Goal: Transaction & Acquisition: Purchase product/service

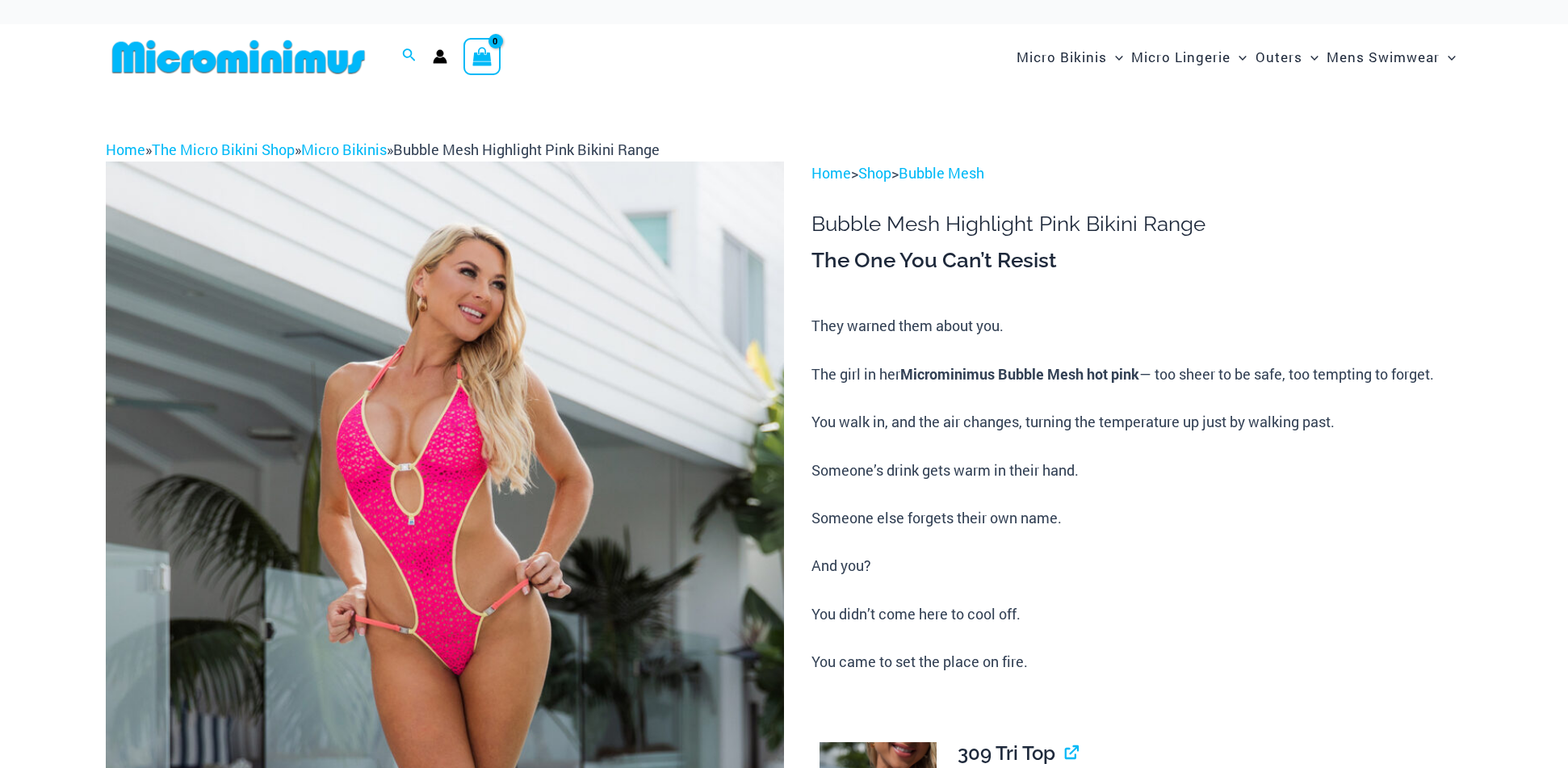
click at [1290, 411] on p "They warned them about you. The girl in her Microminimus Bubble Mesh hot pink —…" at bounding box center [1136, 494] width 651 height 360
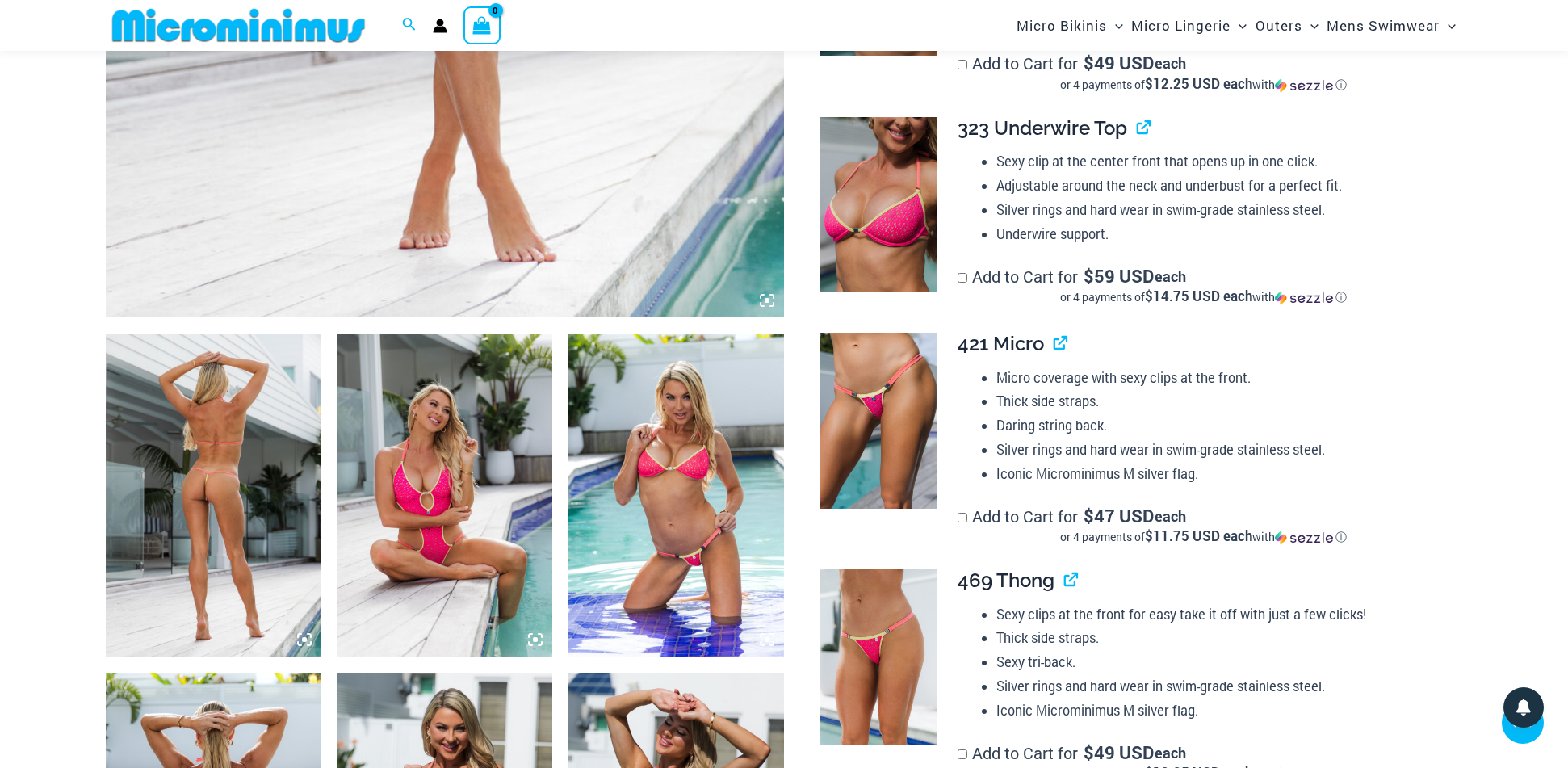
scroll to position [848, 0]
click at [243, 442] on img at bounding box center [214, 494] width 215 height 323
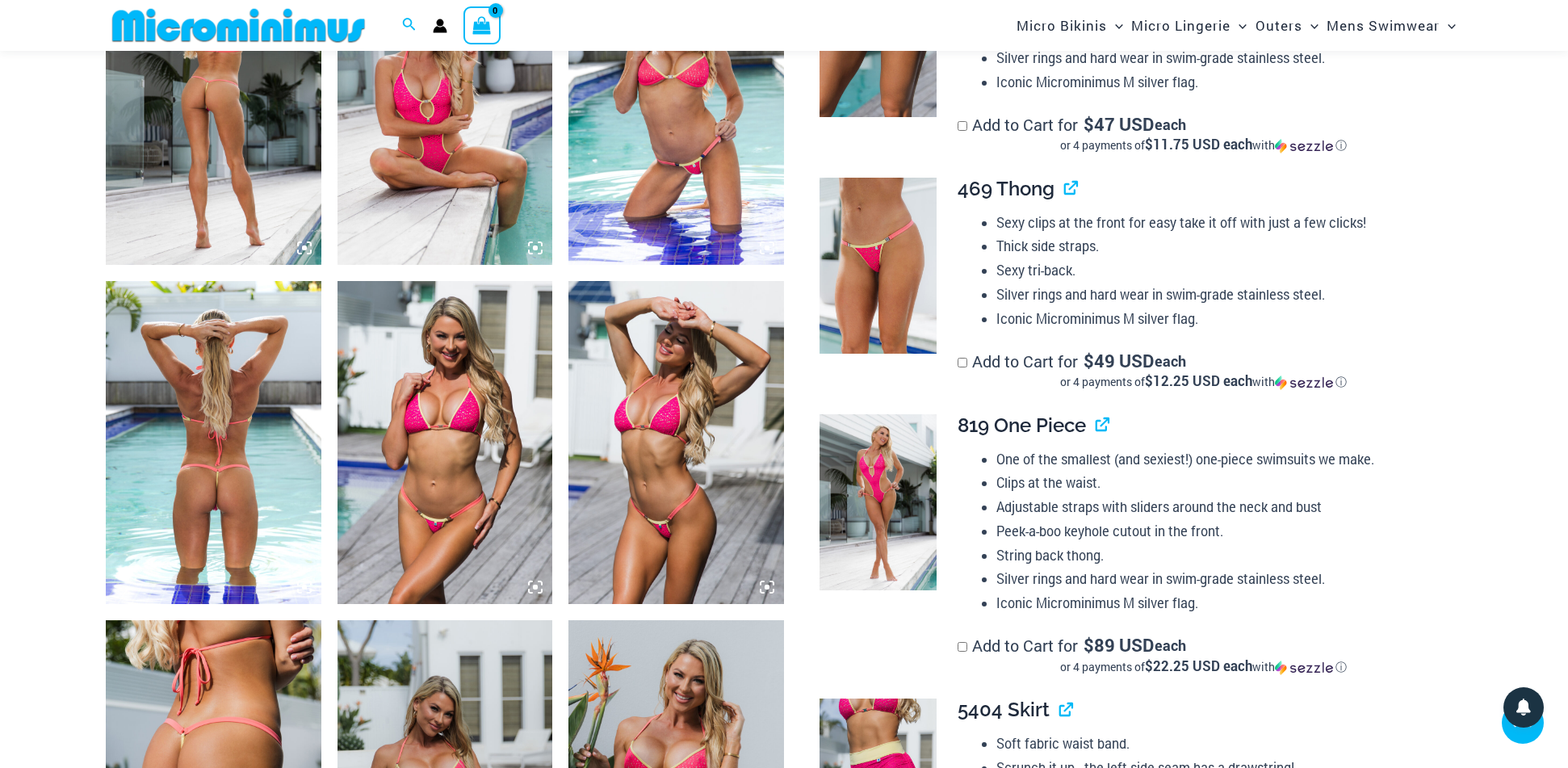
scroll to position [1241, 0]
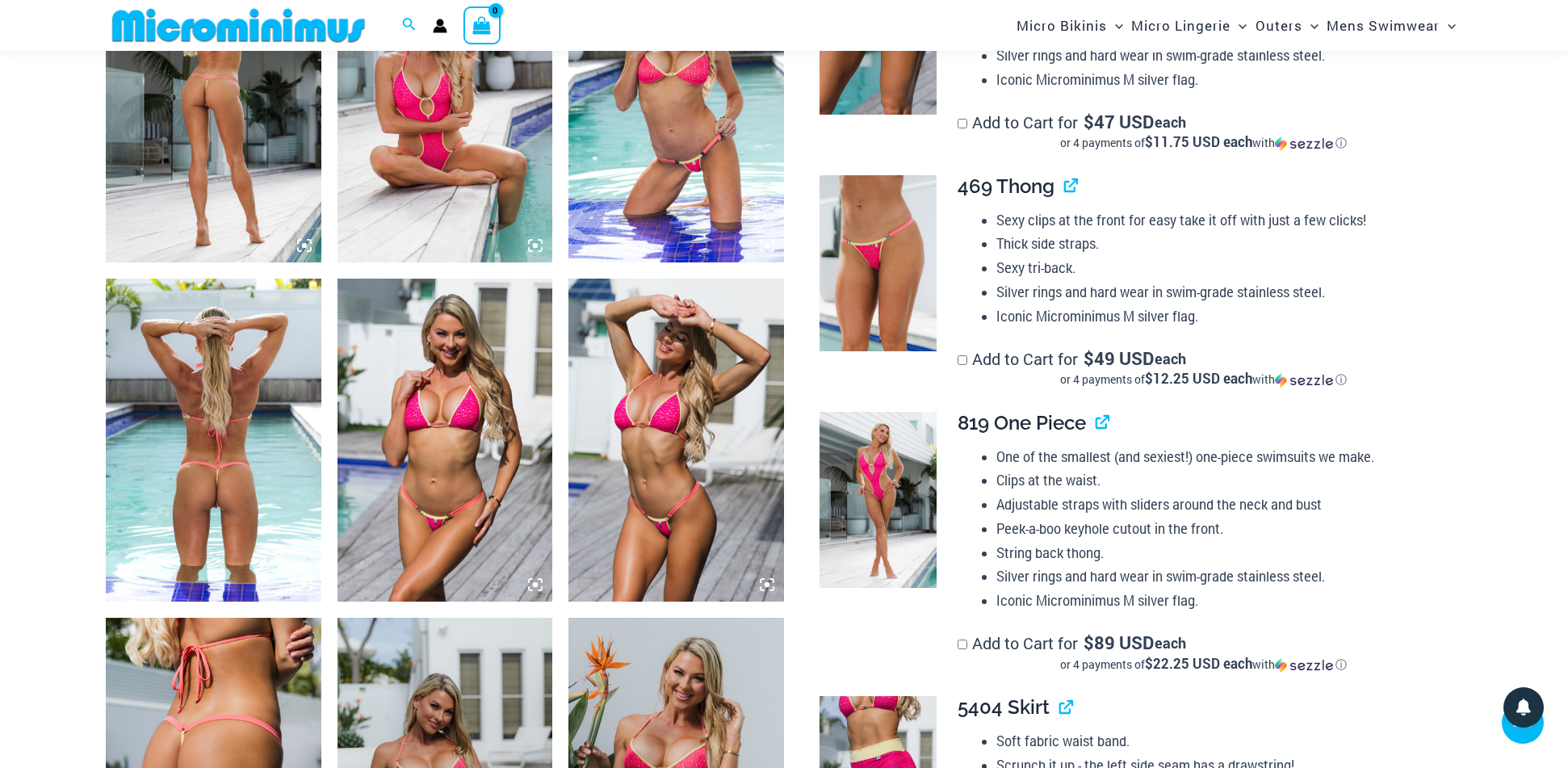
click at [246, 453] on img at bounding box center [214, 440] width 215 height 323
click at [247, 439] on img at bounding box center [214, 440] width 215 height 323
click at [211, 401] on img at bounding box center [214, 440] width 215 height 323
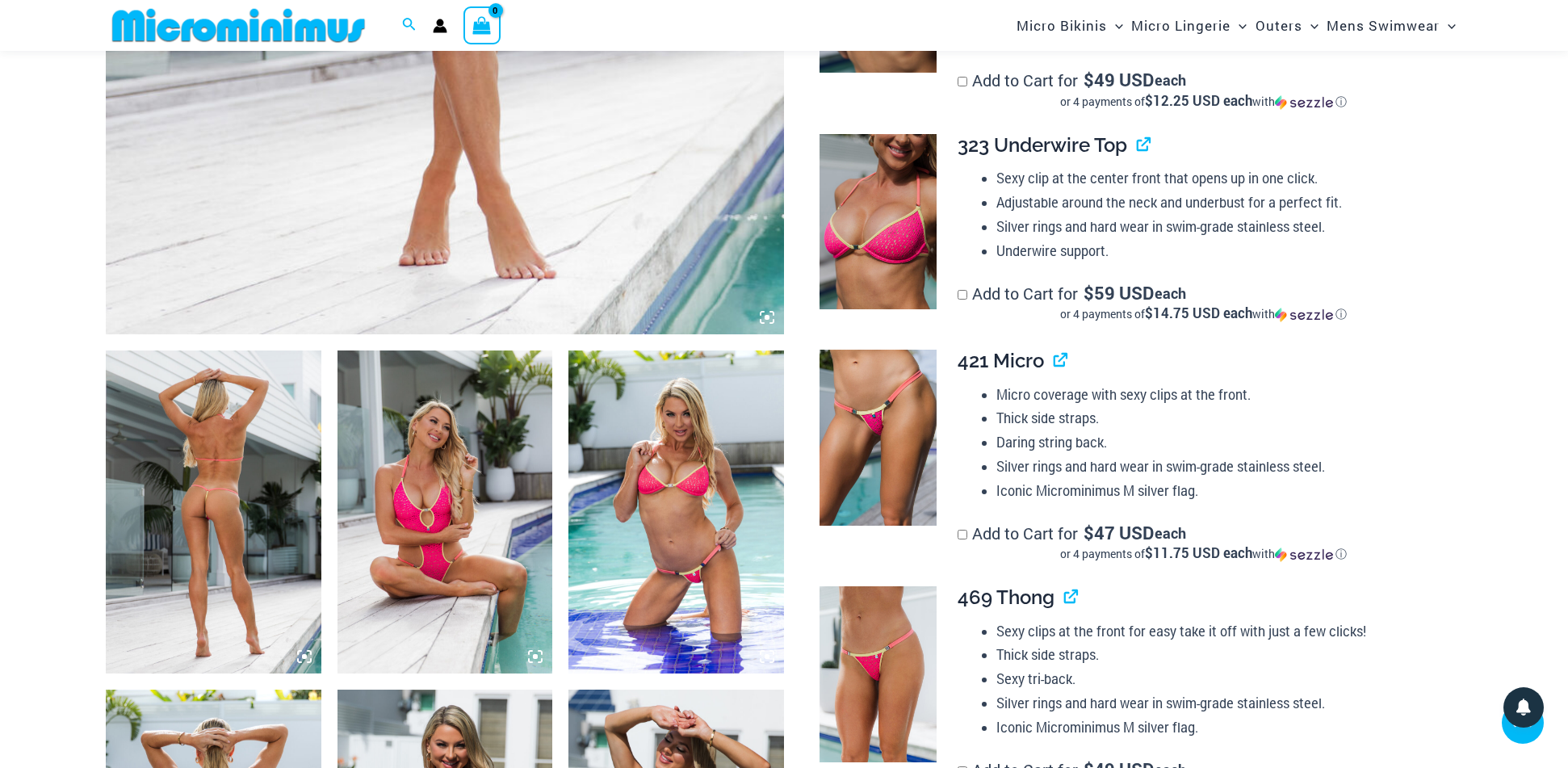
scroll to position [844, 0]
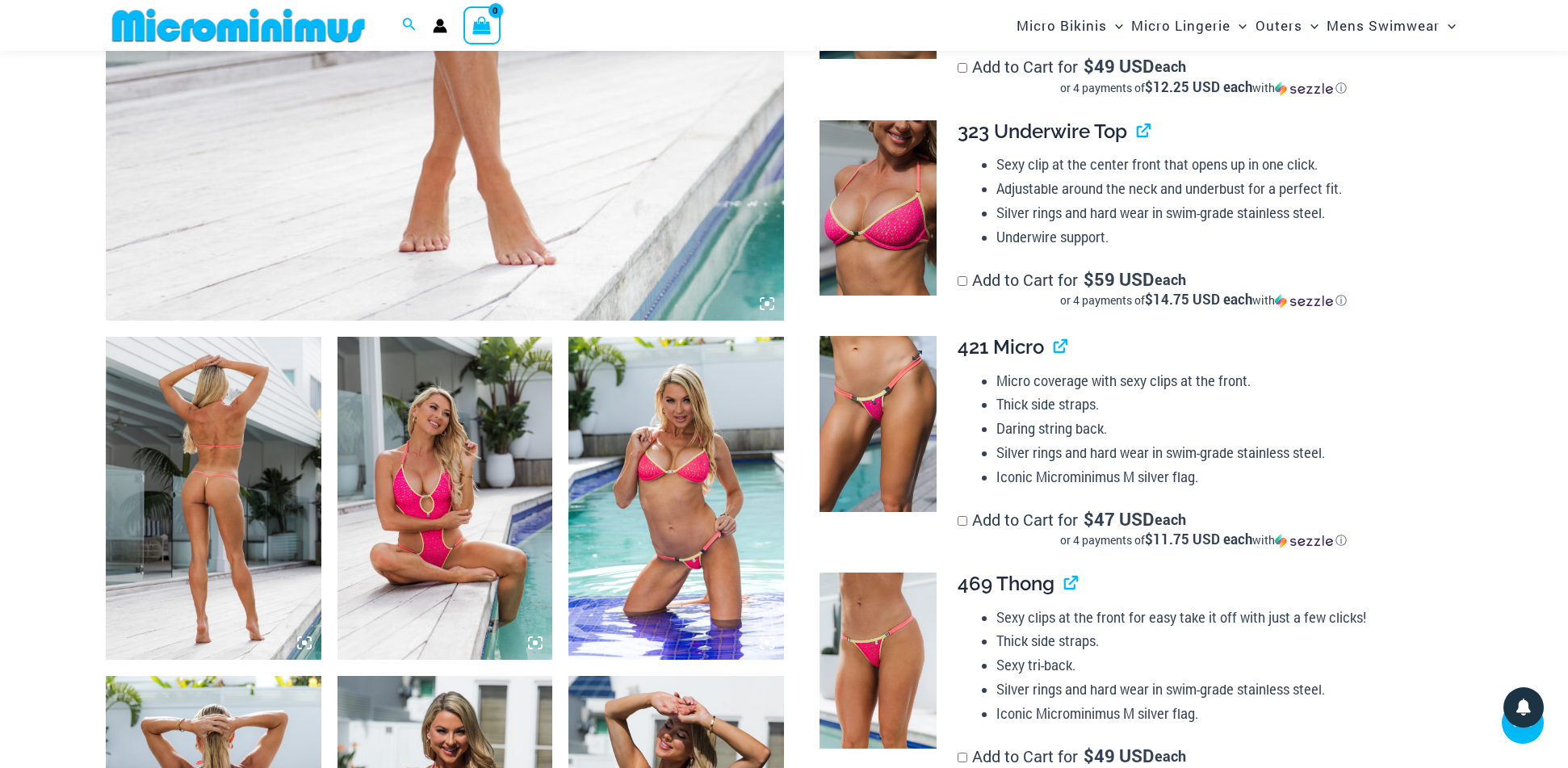
click at [905, 417] on img at bounding box center [878, 424] width 117 height 176
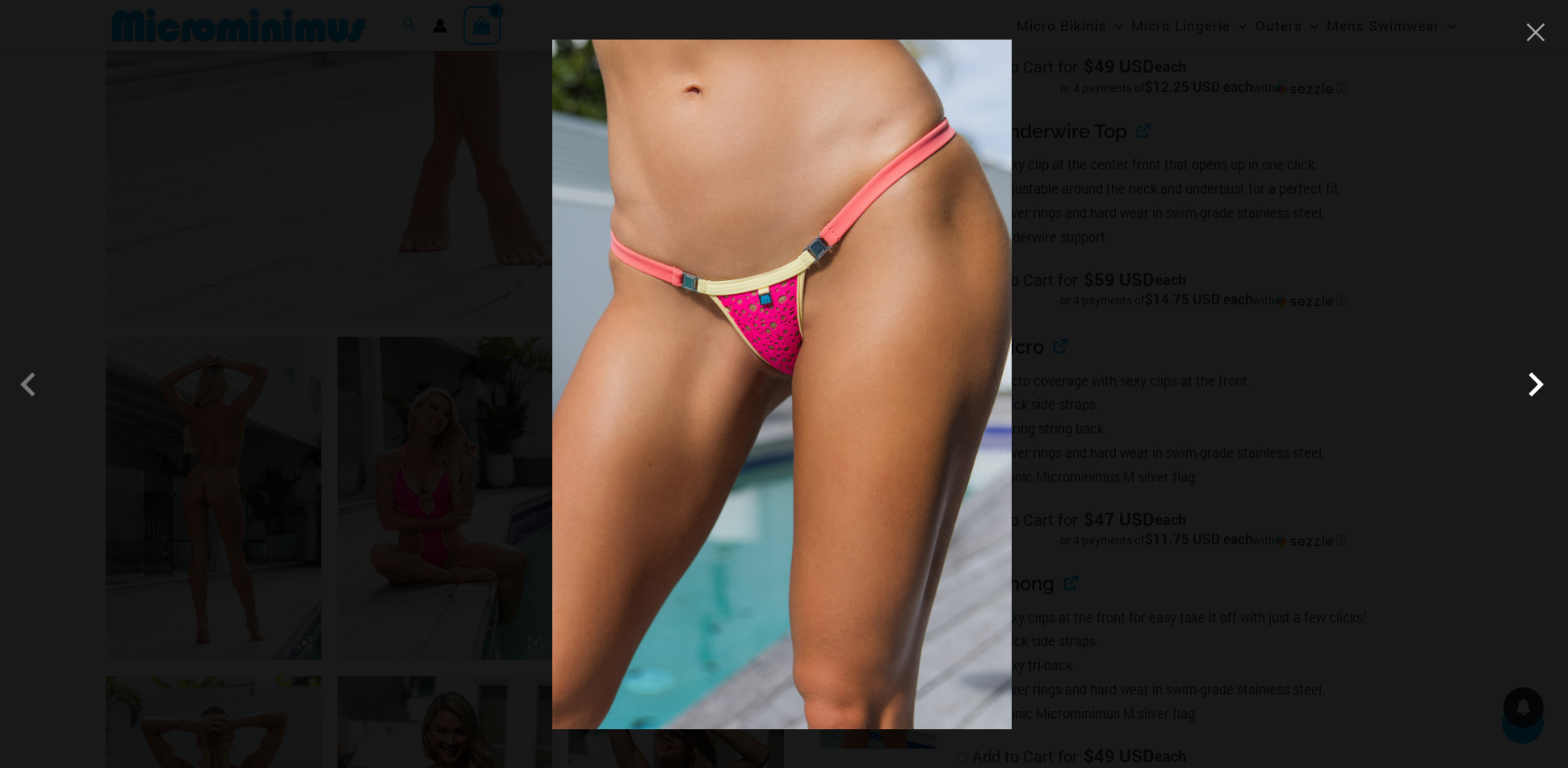
click at [1539, 391] on span at bounding box center [1536, 384] width 48 height 48
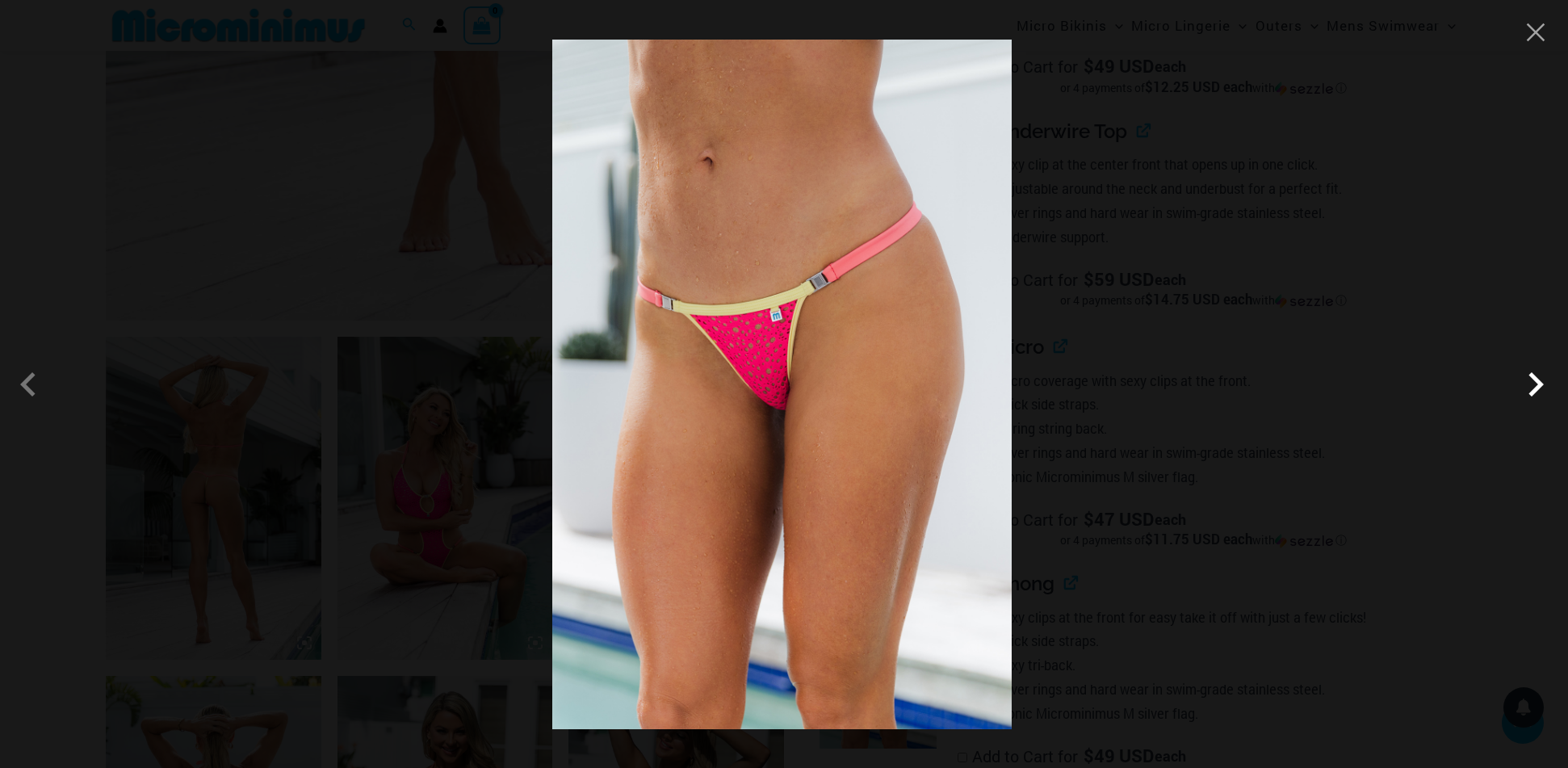
click at [1539, 392] on span at bounding box center [1536, 384] width 48 height 48
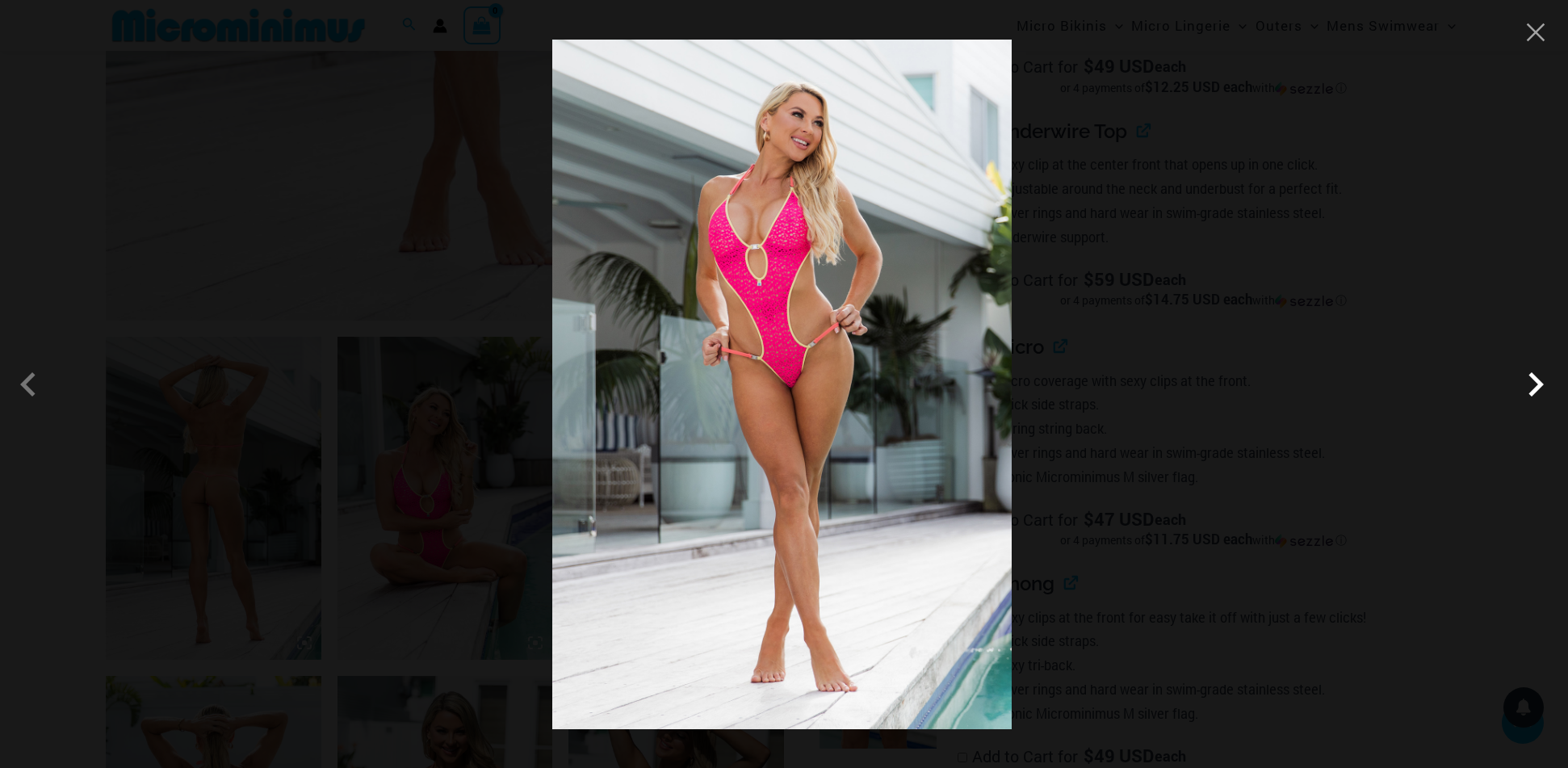
click at [1538, 393] on span at bounding box center [1536, 384] width 48 height 48
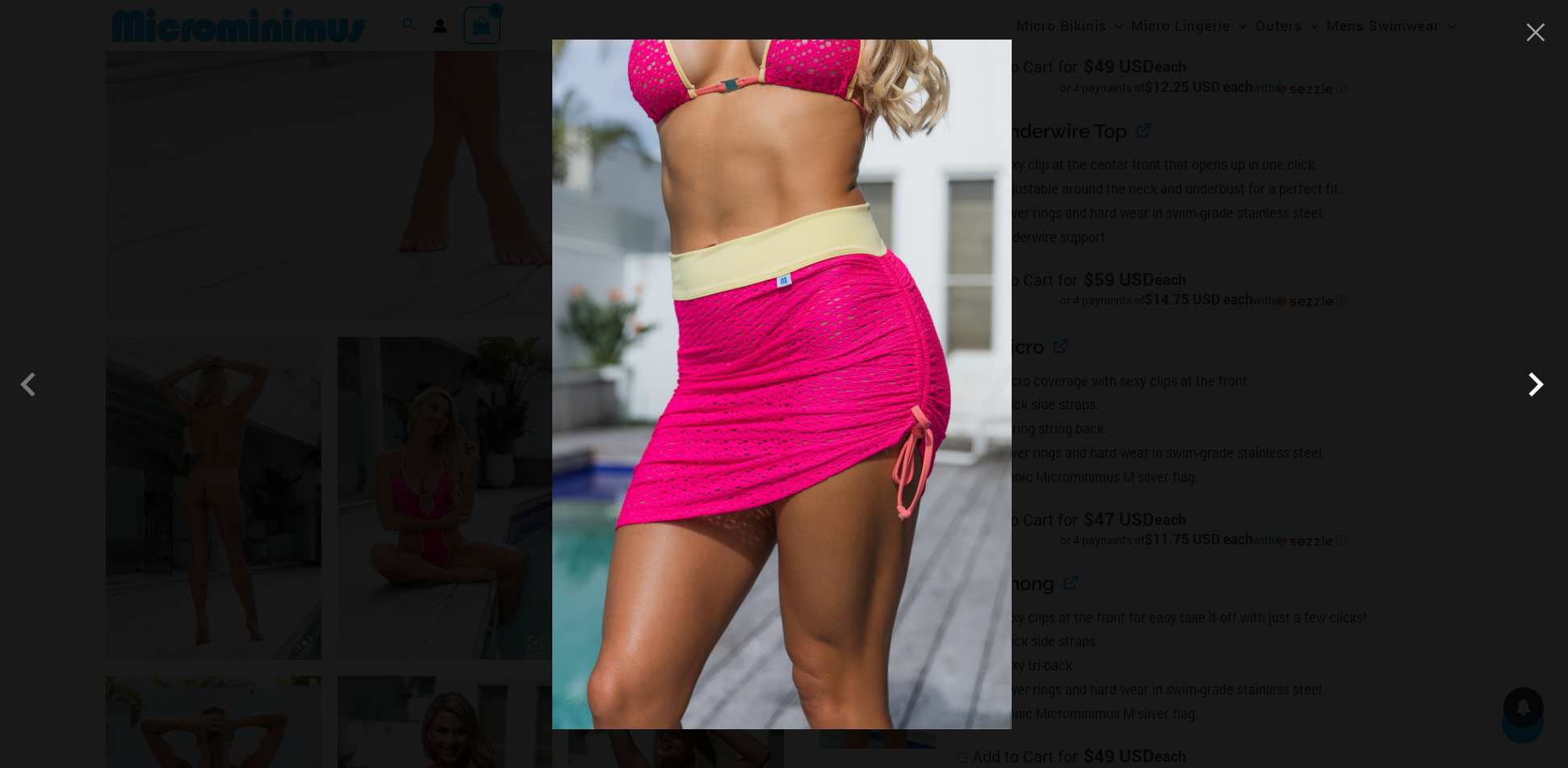
click at [1538, 393] on span at bounding box center [1536, 384] width 48 height 48
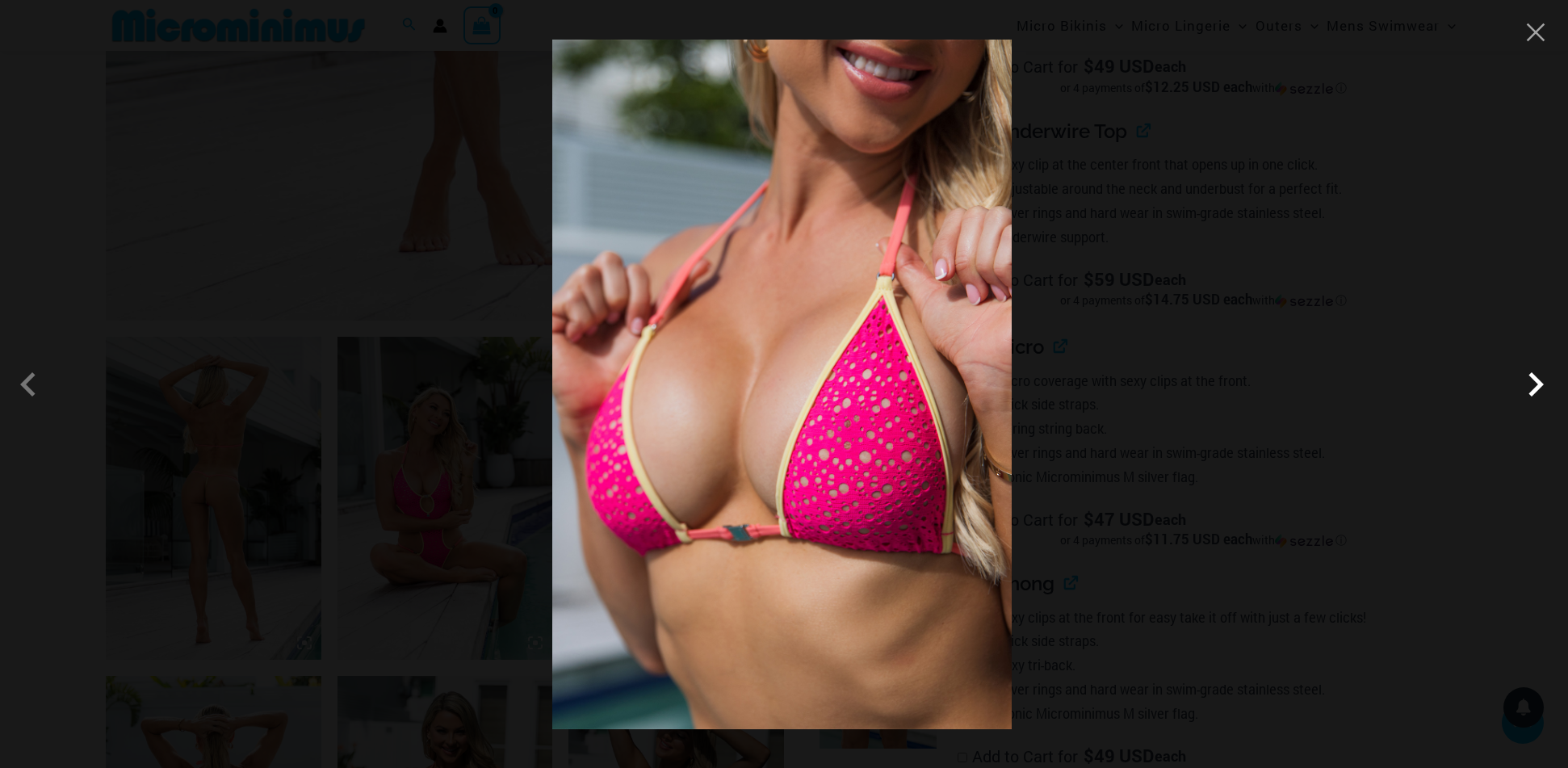
click at [1541, 384] on span at bounding box center [1536, 384] width 48 height 48
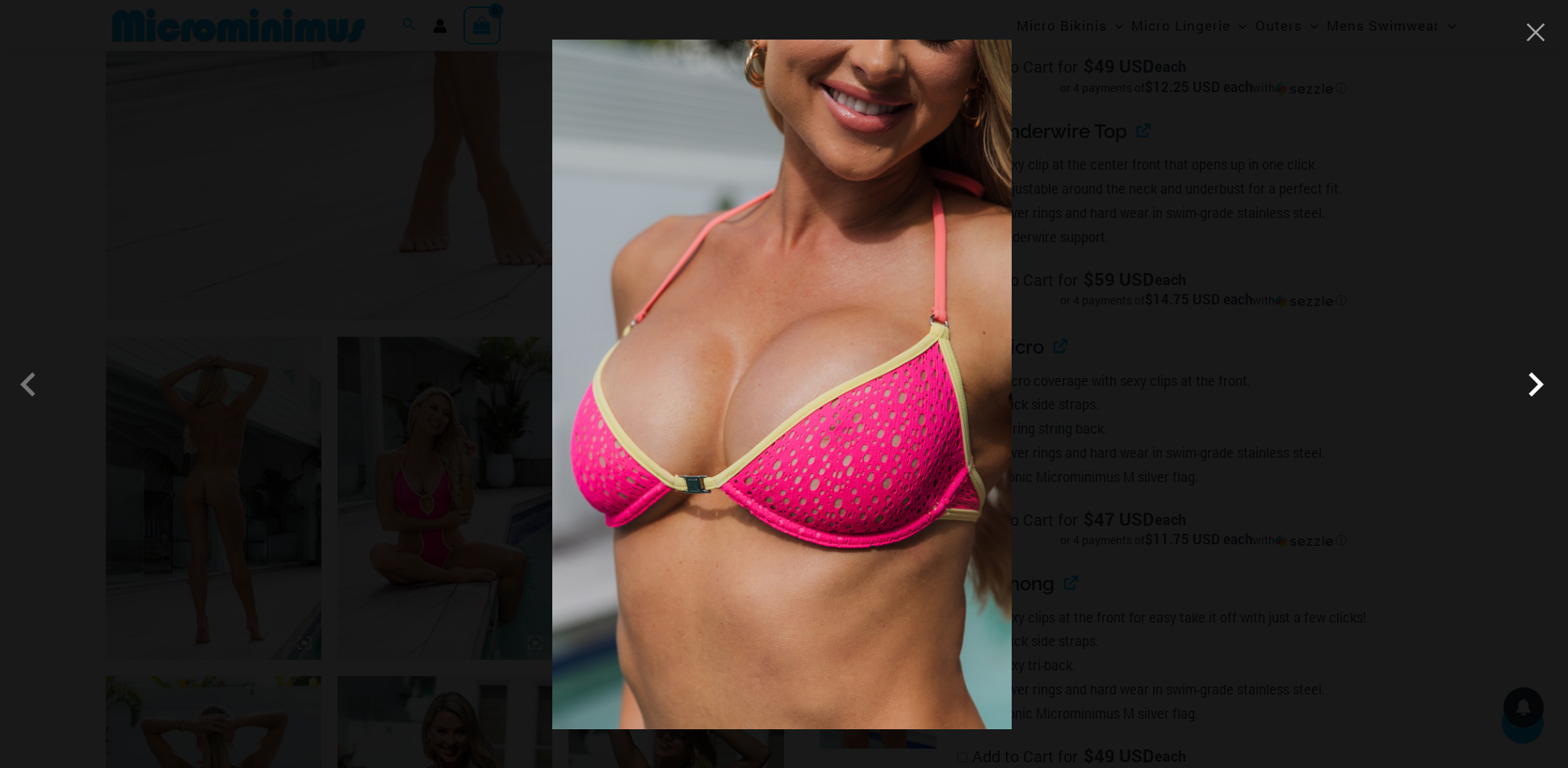
click at [1541, 384] on span at bounding box center [1536, 384] width 48 height 48
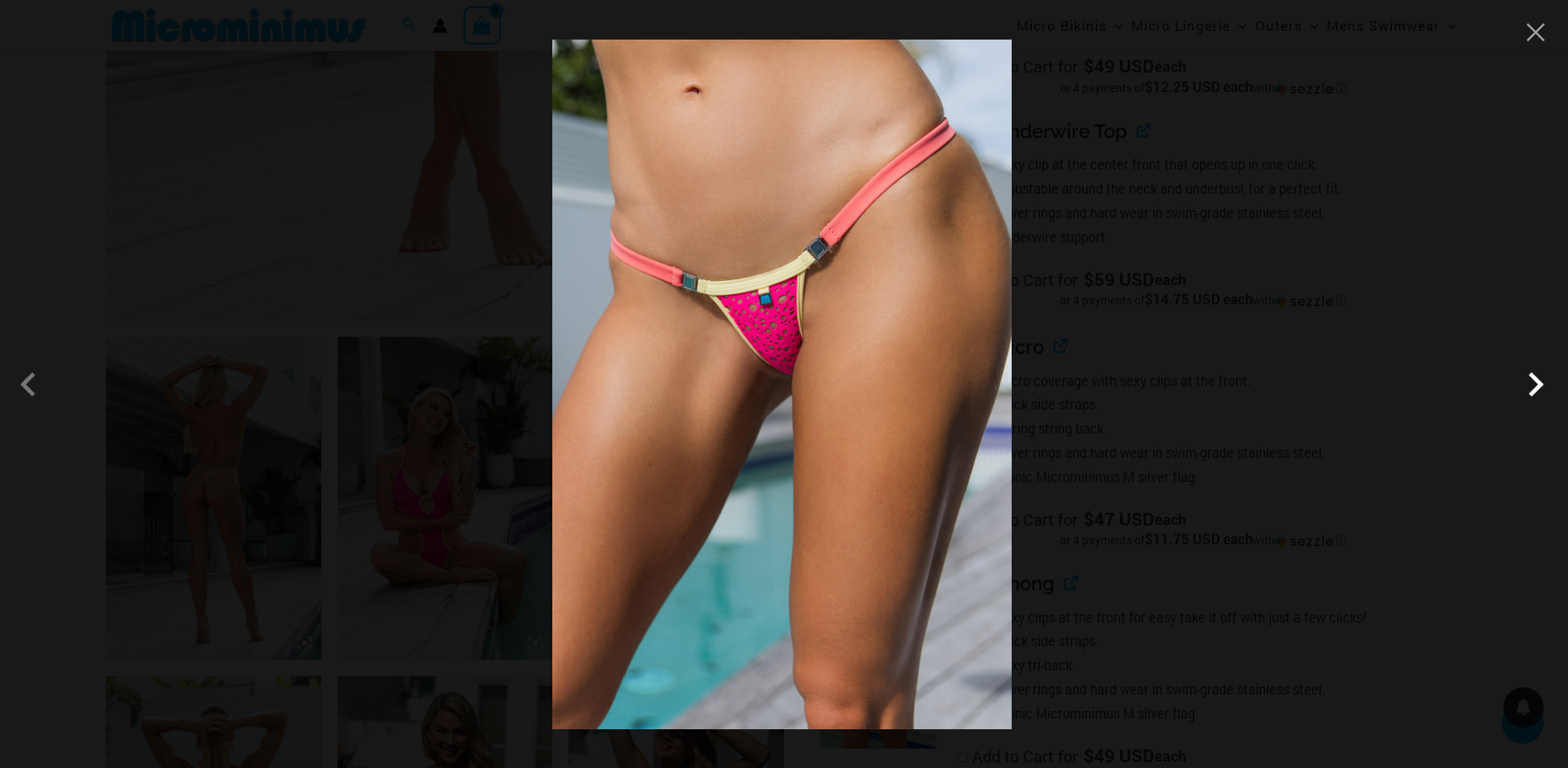
click at [1541, 384] on span at bounding box center [1536, 384] width 48 height 48
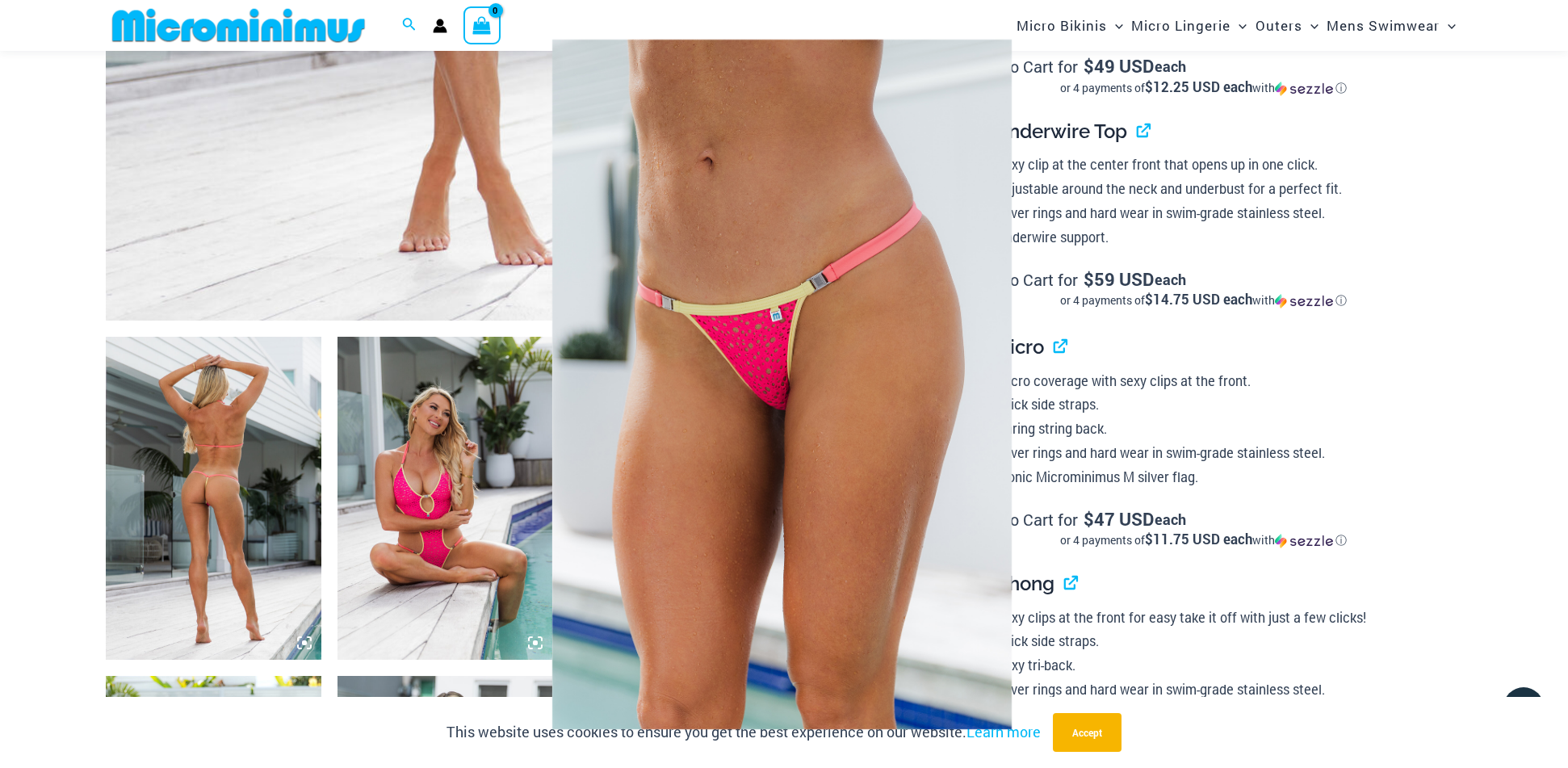
click at [1533, 34] on button "Close" at bounding box center [1536, 33] width 24 height 24
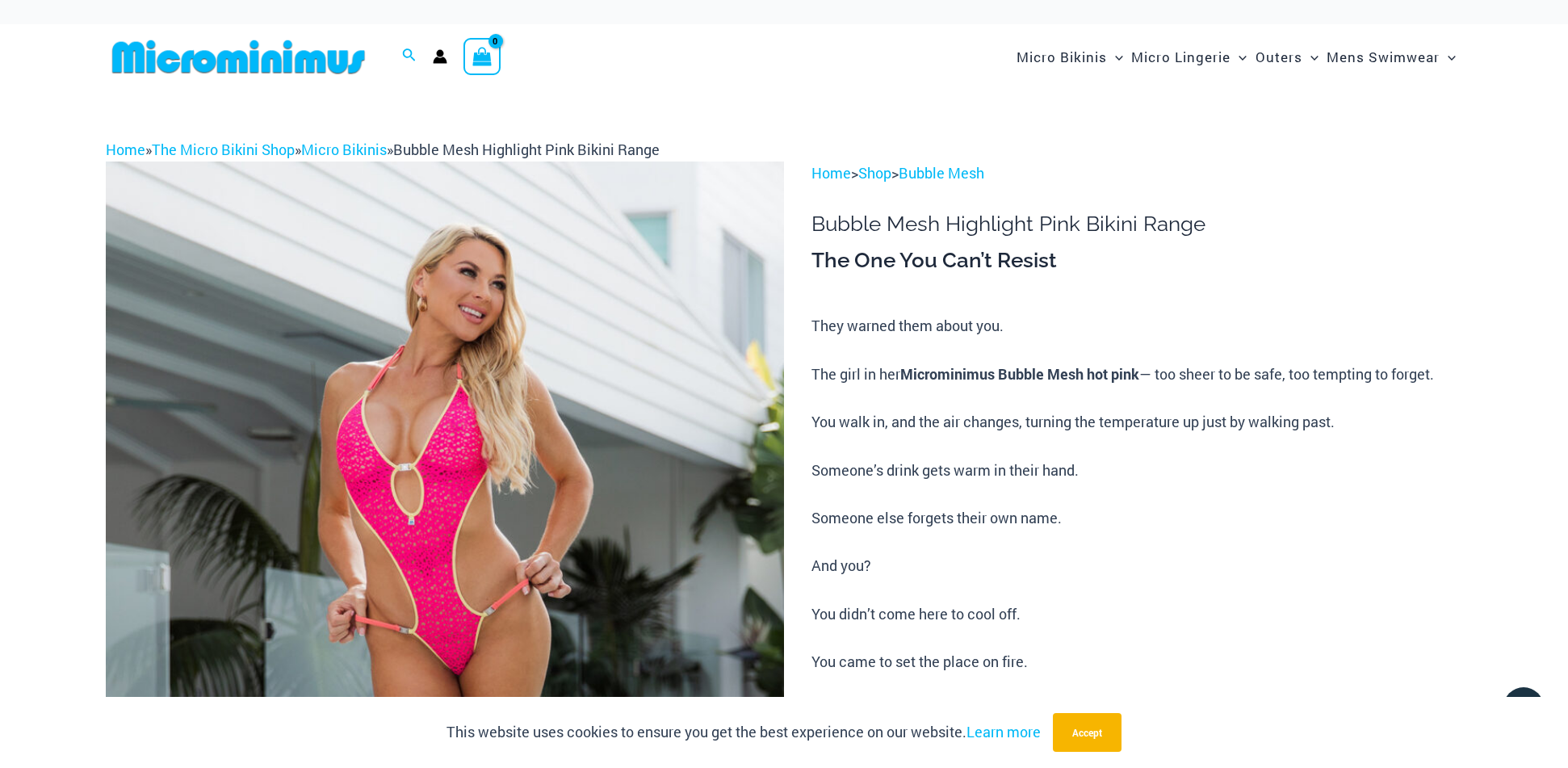
scroll to position [0, 0]
click at [437, 57] on icon "Account icon link" at bounding box center [440, 57] width 15 height 15
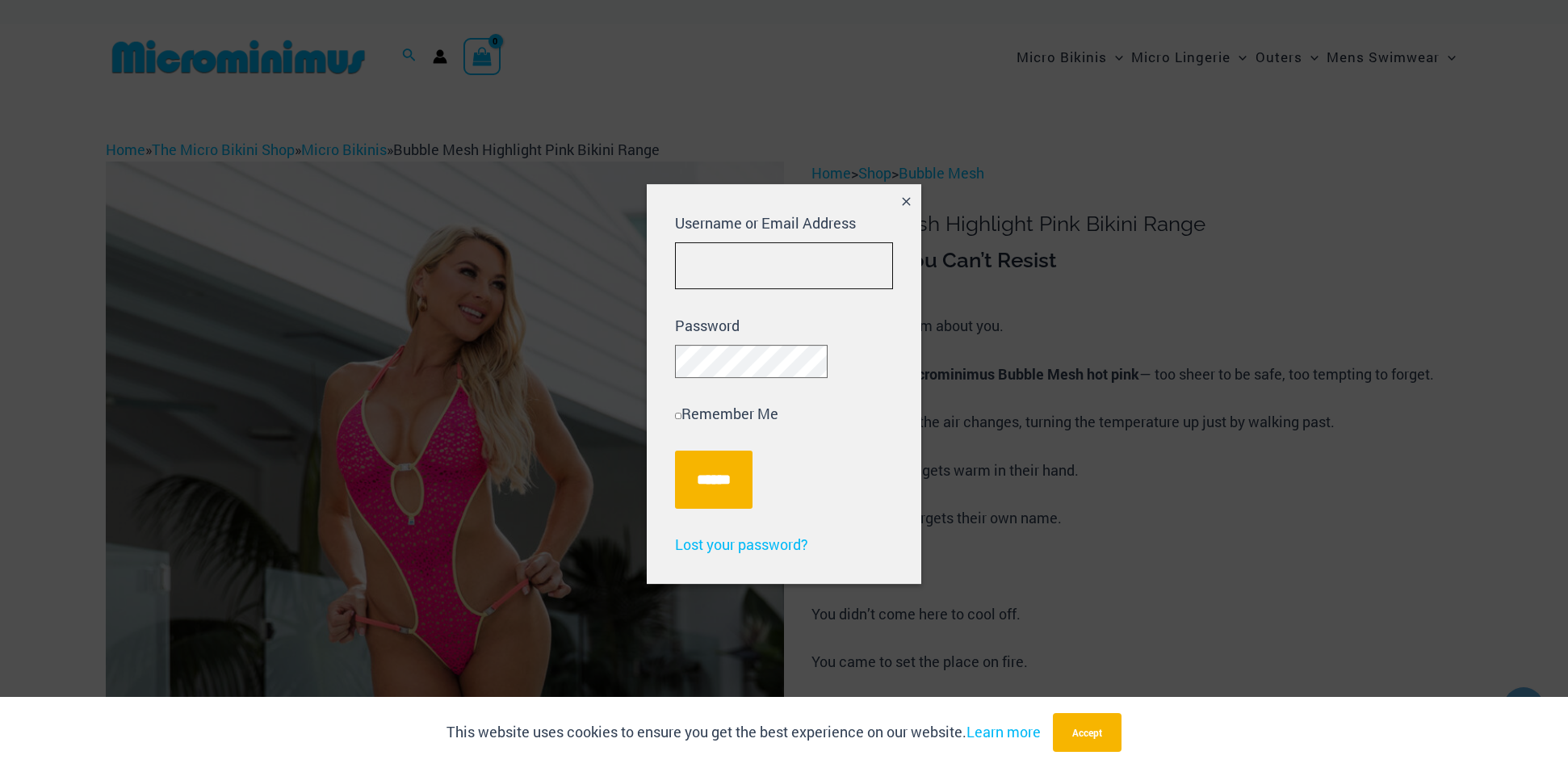
type input "**********"
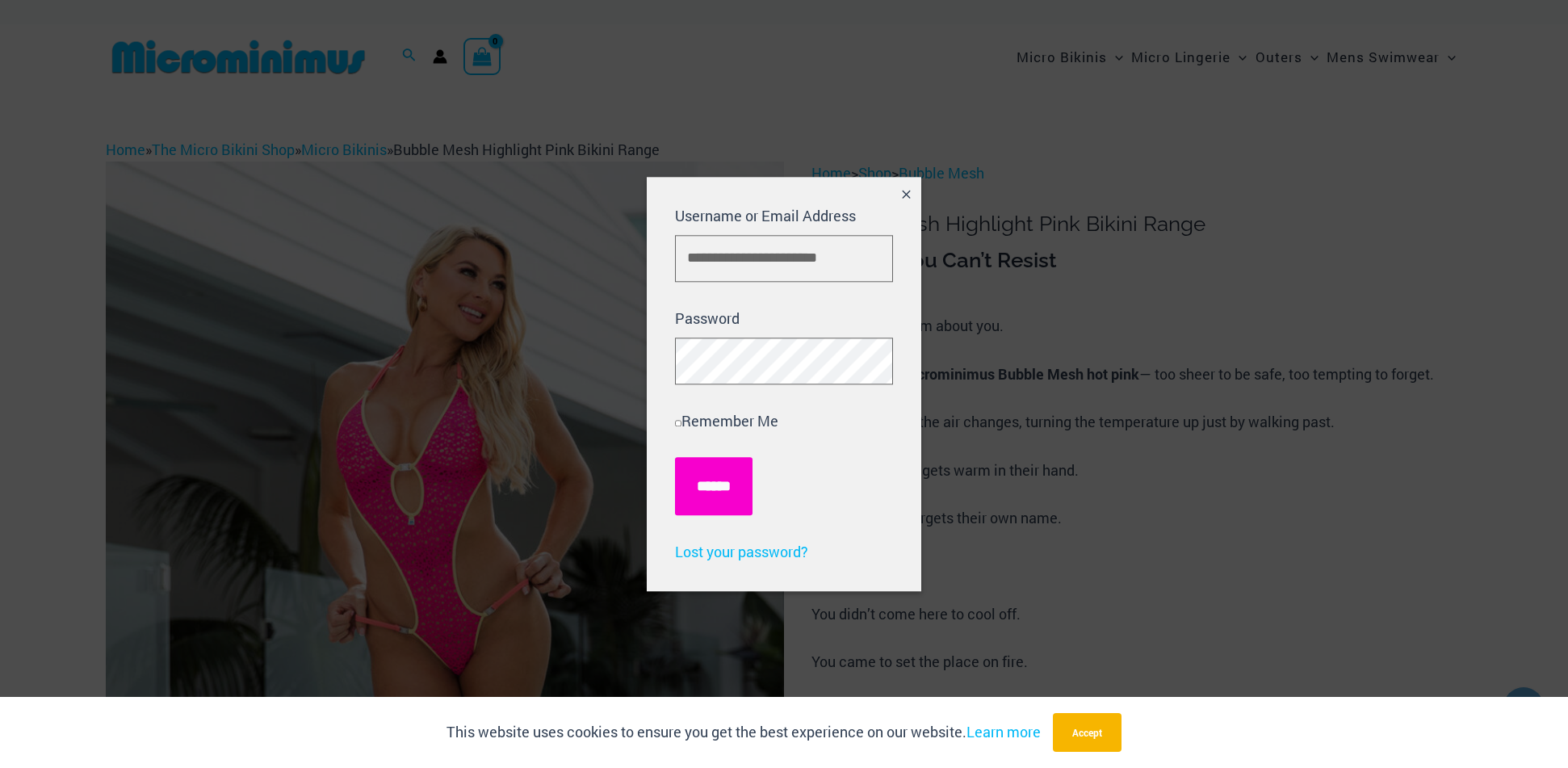
click at [733, 474] on input "******" at bounding box center [713, 487] width 77 height 59
click at [1095, 731] on button "Accept" at bounding box center [1087, 733] width 69 height 39
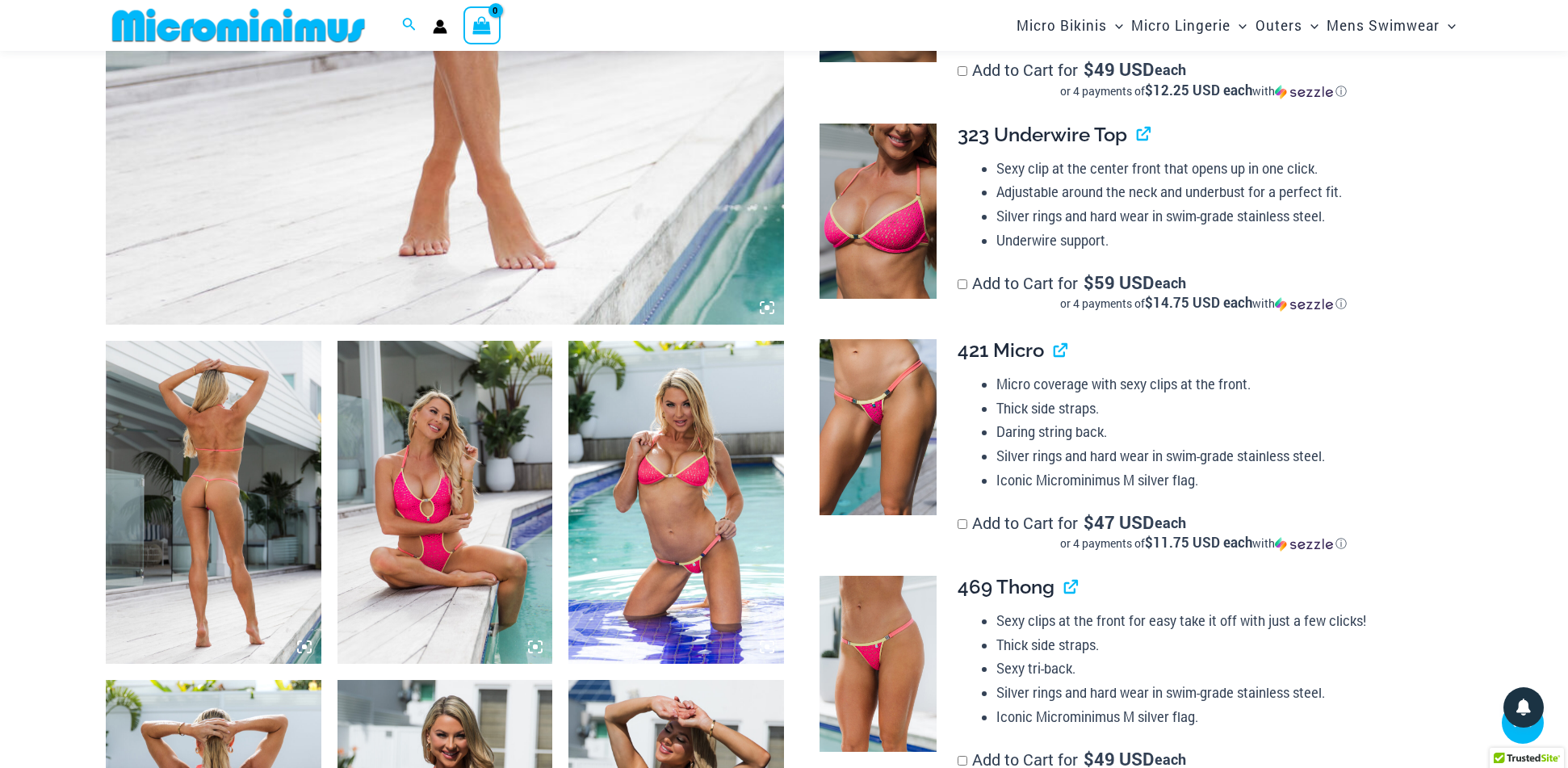
scroll to position [824, 0]
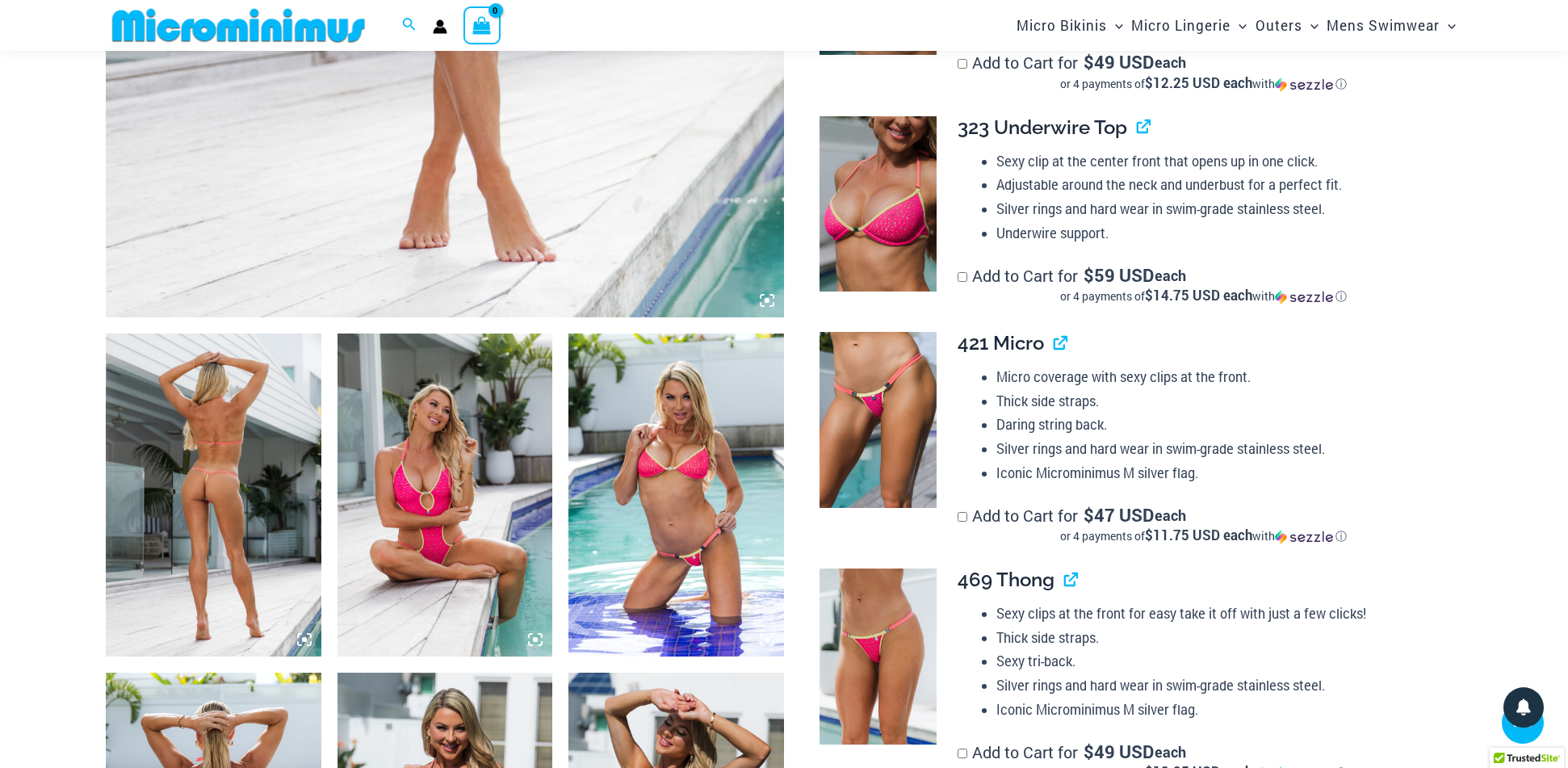
click at [259, 479] on img at bounding box center [214, 495] width 215 height 323
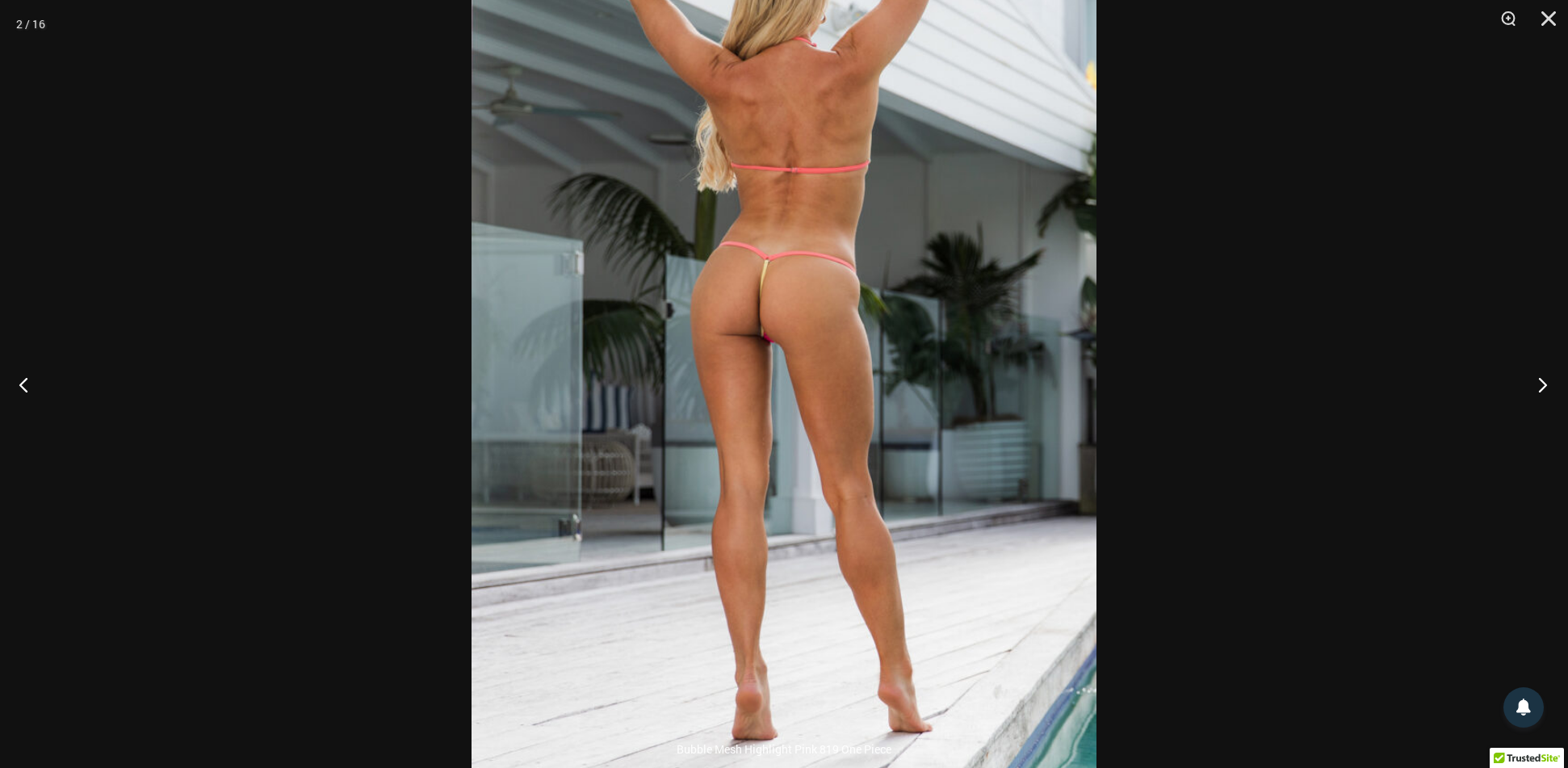
click at [1534, 384] on button "Next" at bounding box center [1536, 384] width 60 height 81
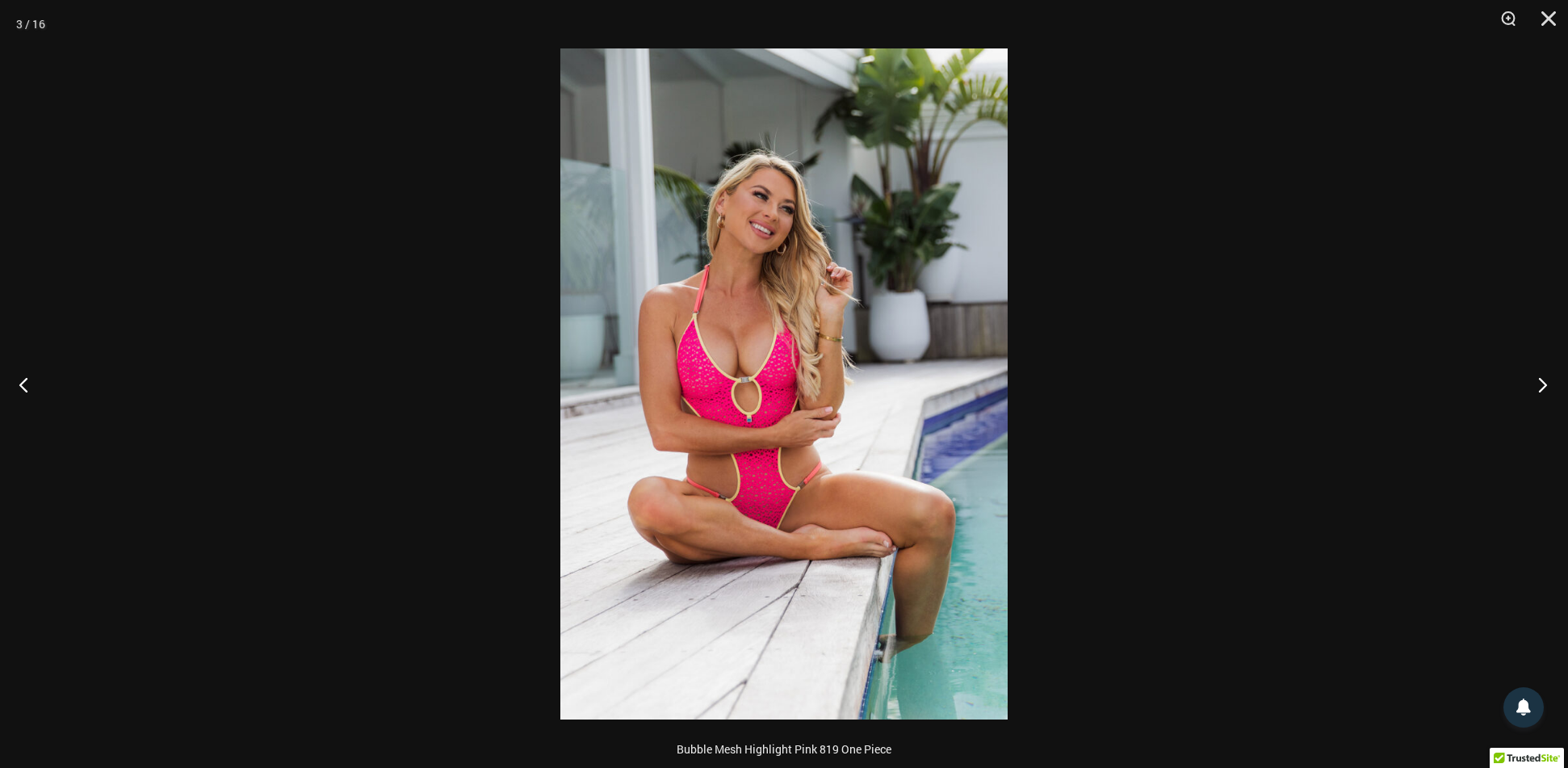
click at [1534, 384] on button "Next" at bounding box center [1536, 384] width 60 height 81
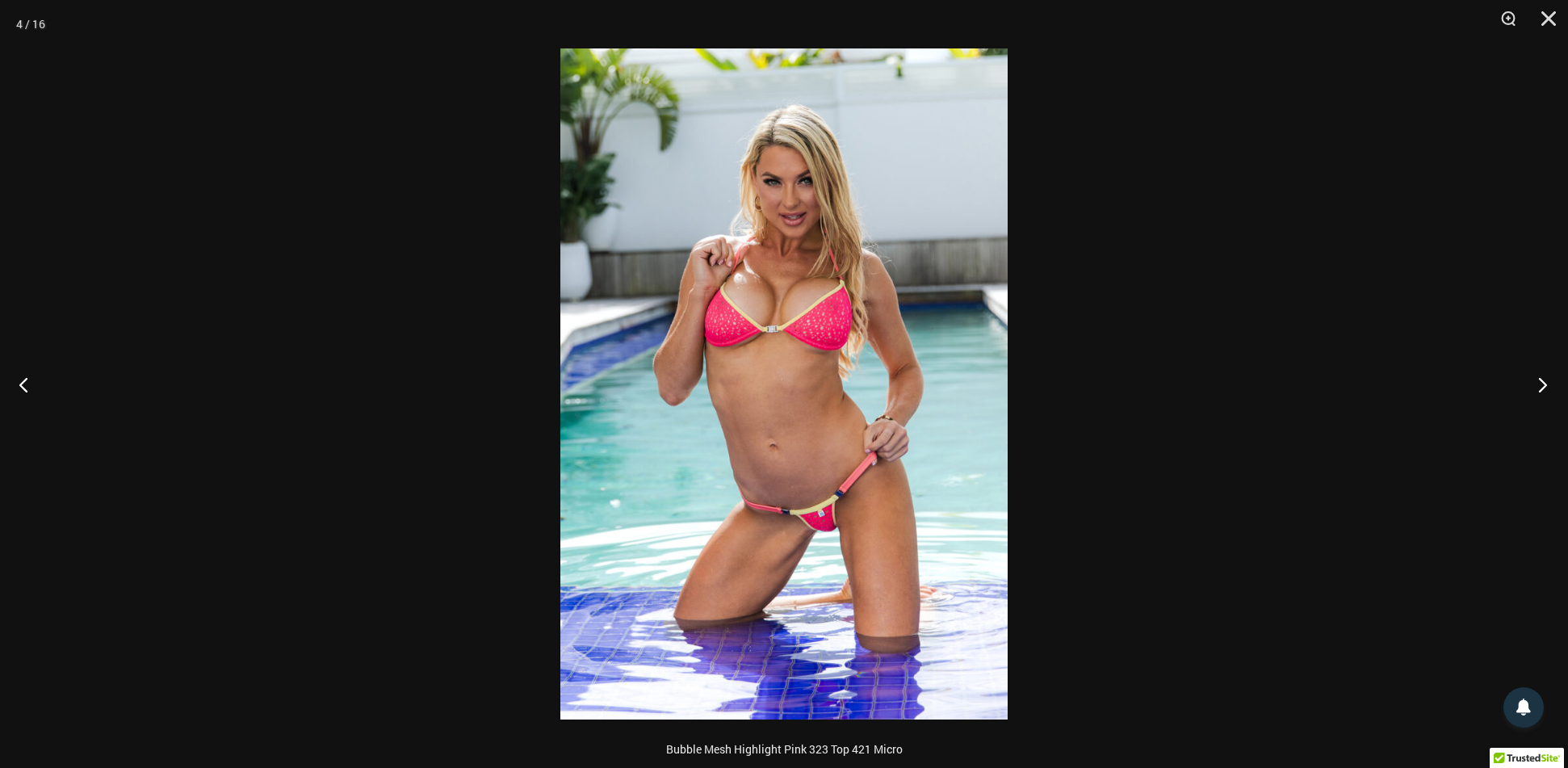
click at [1534, 384] on button "Next" at bounding box center [1536, 384] width 60 height 81
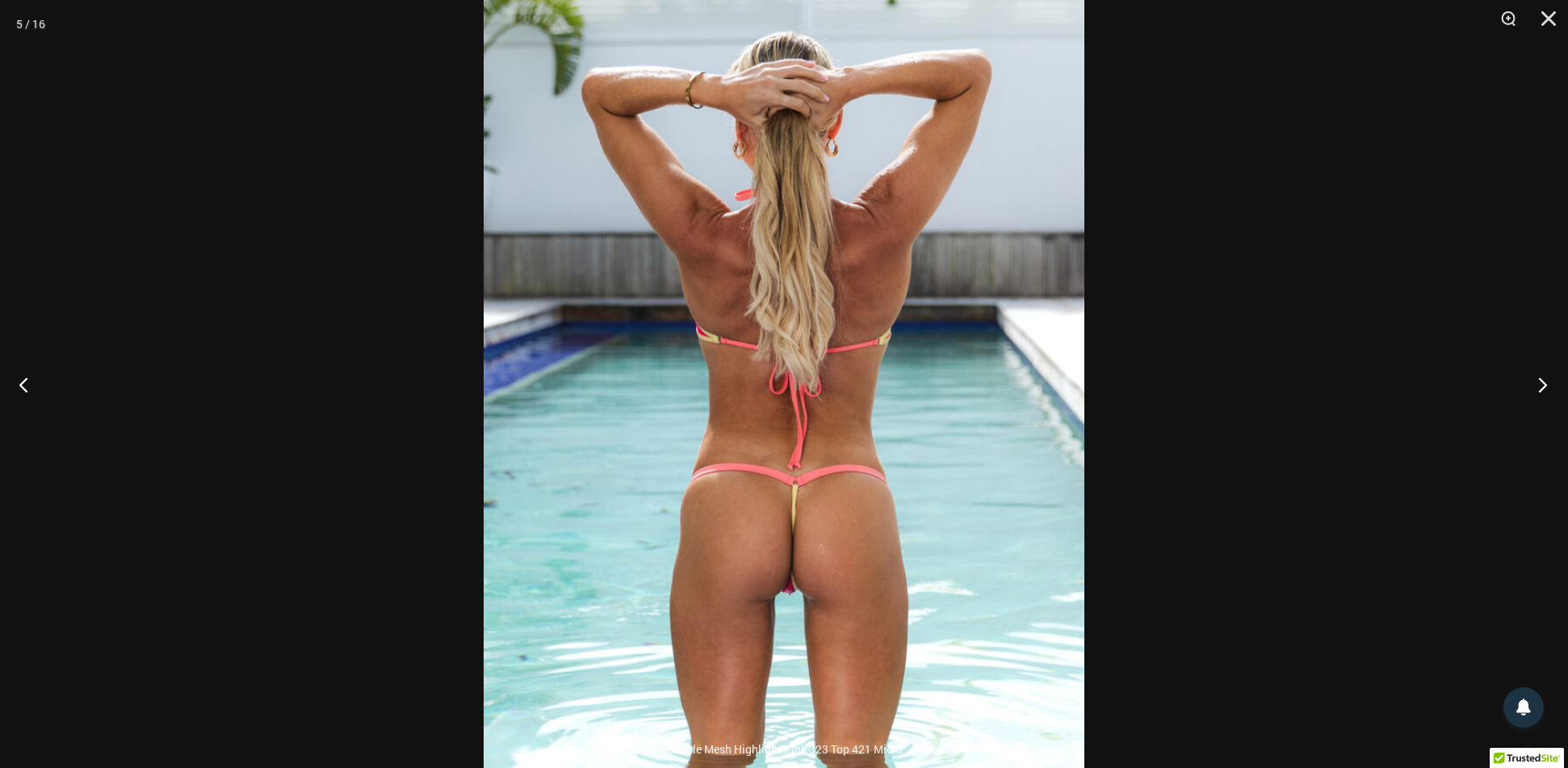
click at [1543, 385] on button "Next" at bounding box center [1536, 384] width 60 height 81
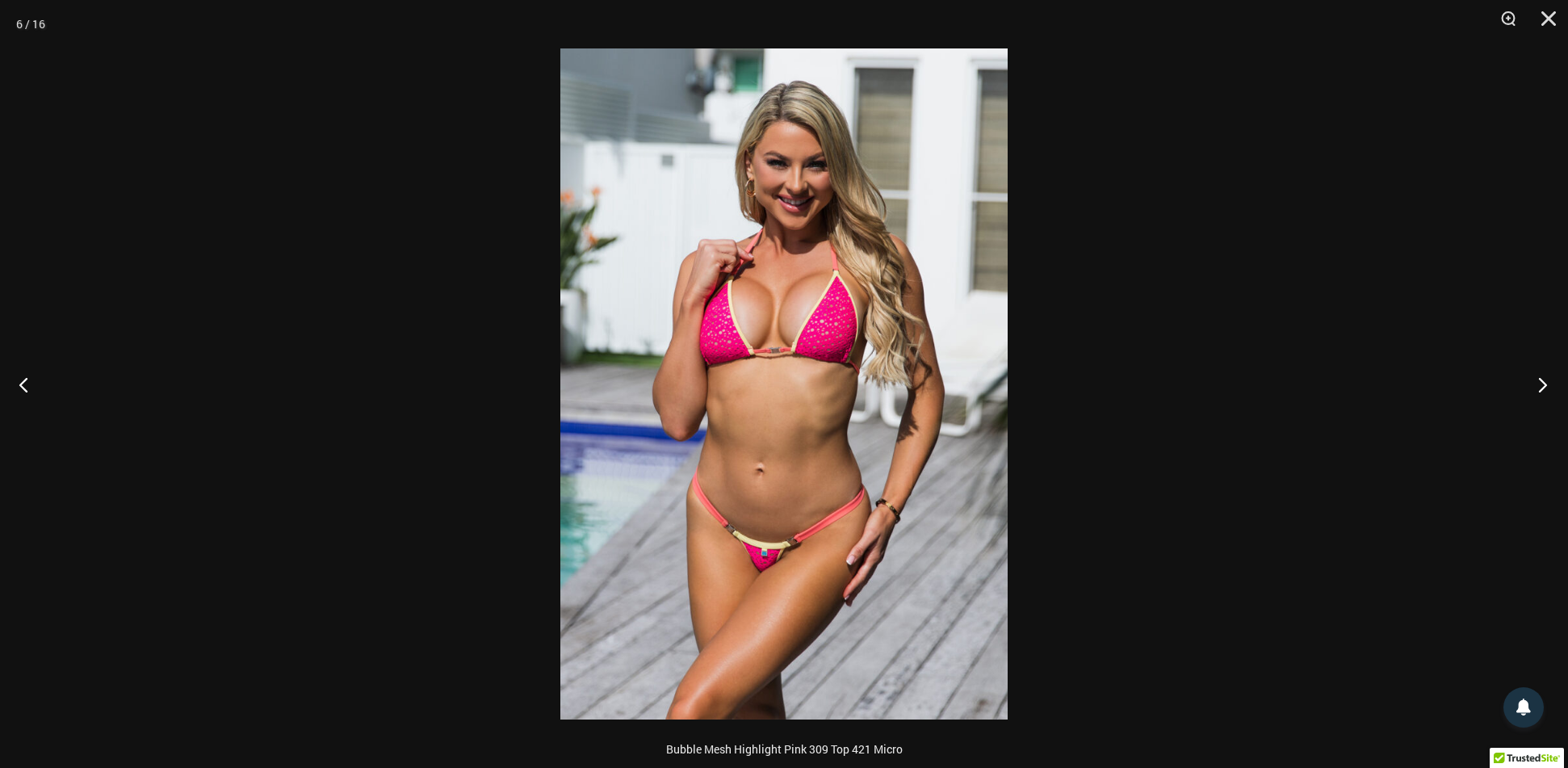
click at [1543, 385] on button "Next" at bounding box center [1536, 384] width 60 height 81
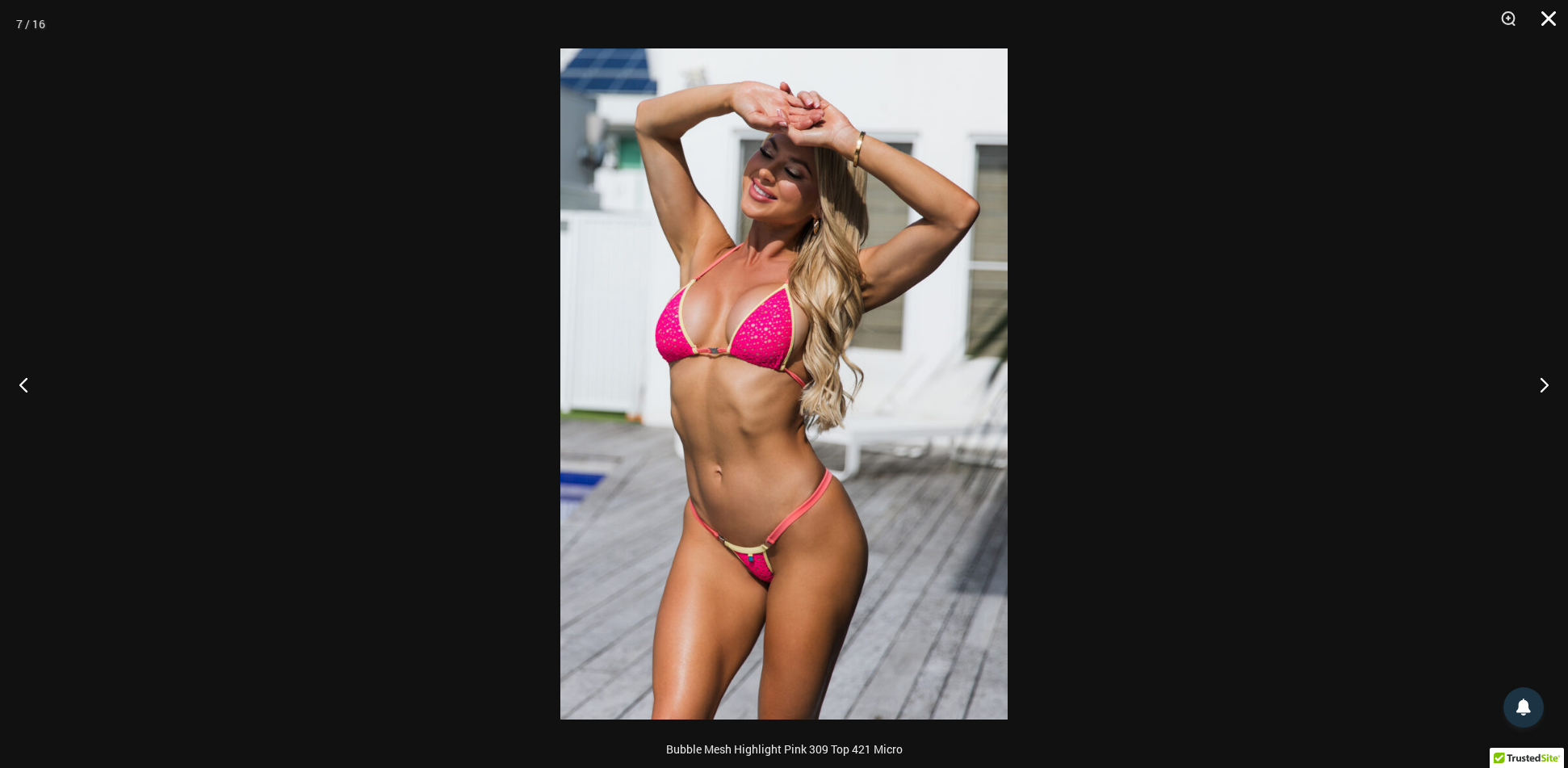
click at [1547, 17] on button "Close" at bounding box center [1542, 24] width 40 height 48
